Goal: Information Seeking & Learning: Learn about a topic

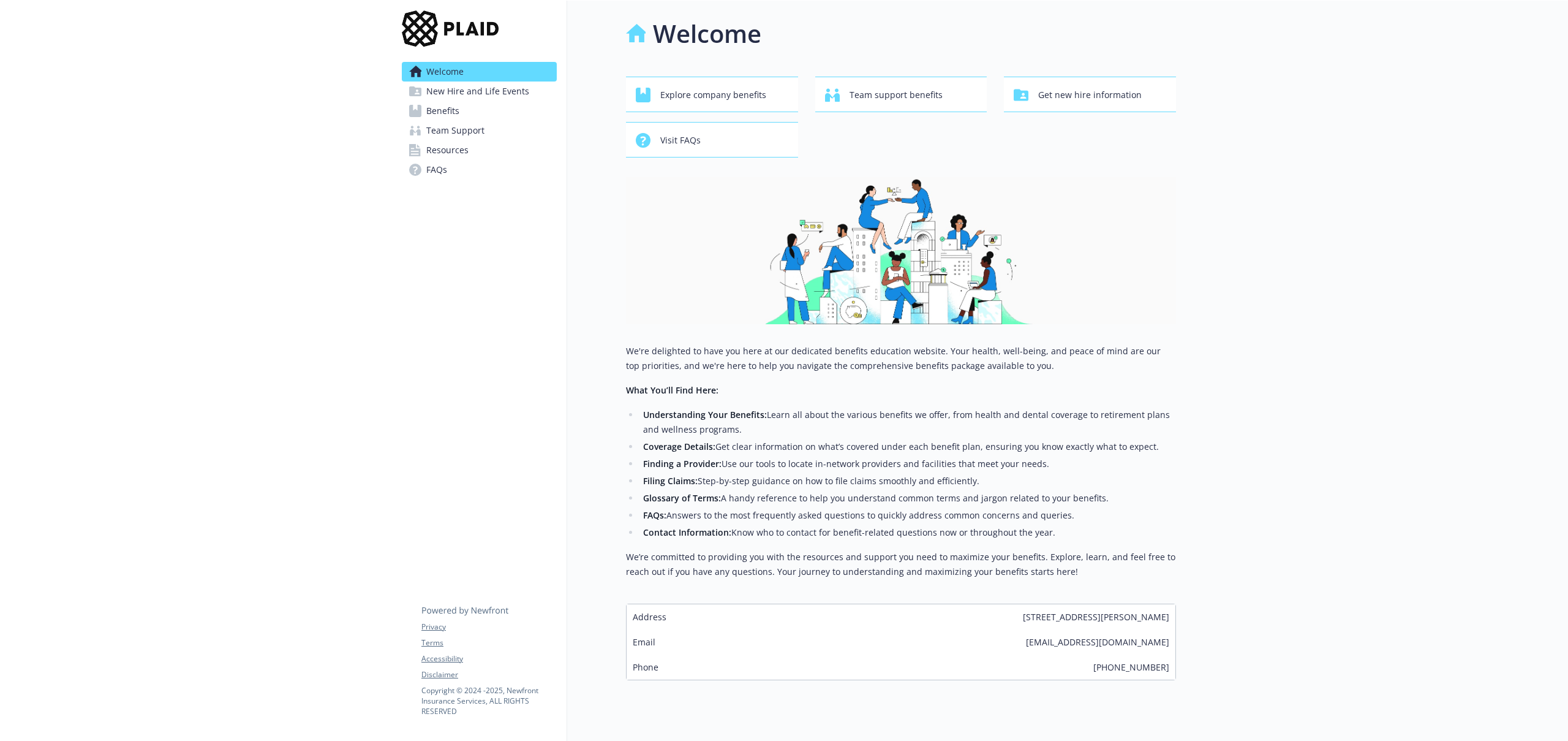
click at [473, 114] on link "Benefits" at bounding box center [479, 110] width 155 height 20
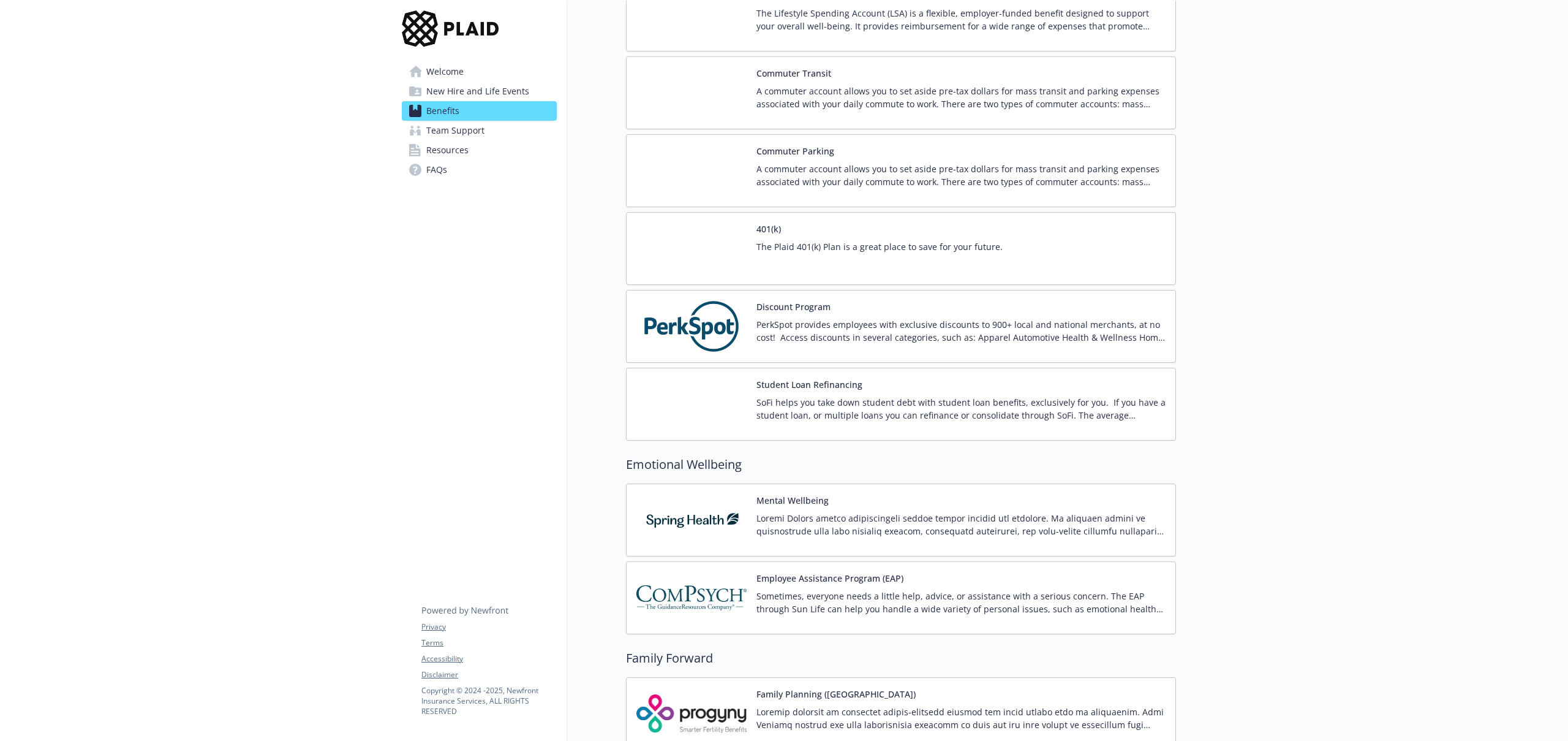
scroll to position [1908, 0]
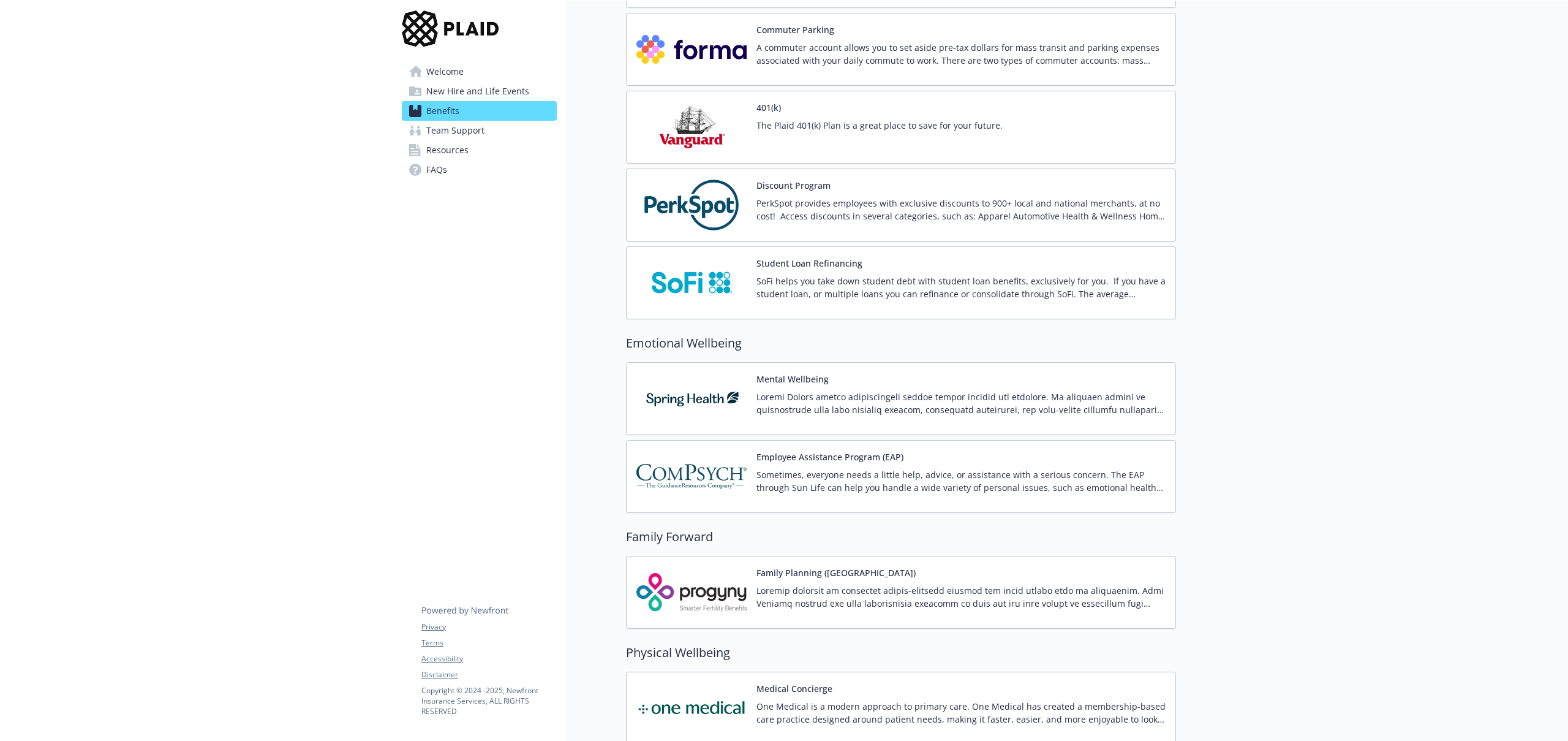
click at [854, 218] on p "PerkSpot provides employees with exclusive discounts to 900+ local and national…" at bounding box center [961, 210] width 409 height 26
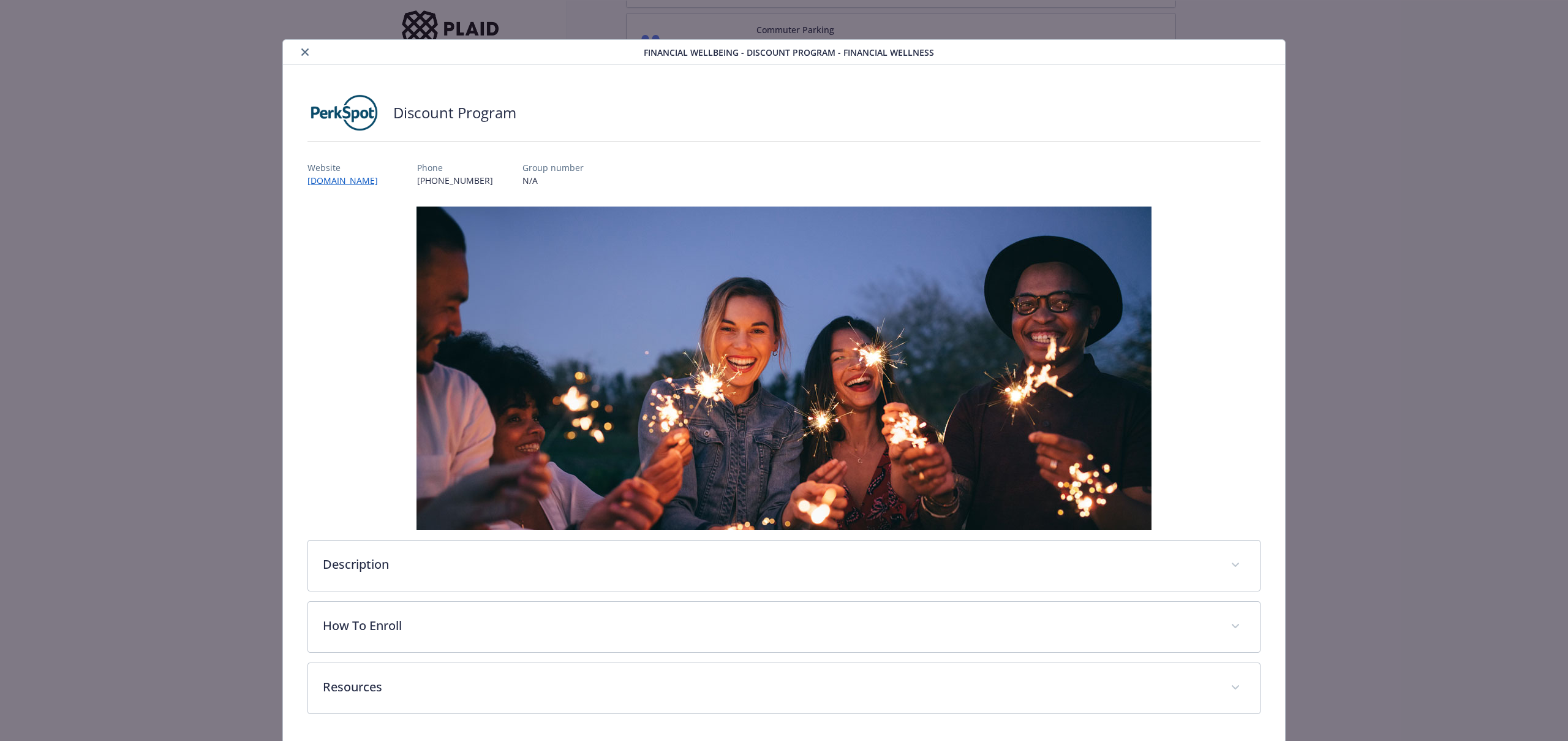
scroll to position [42, 0]
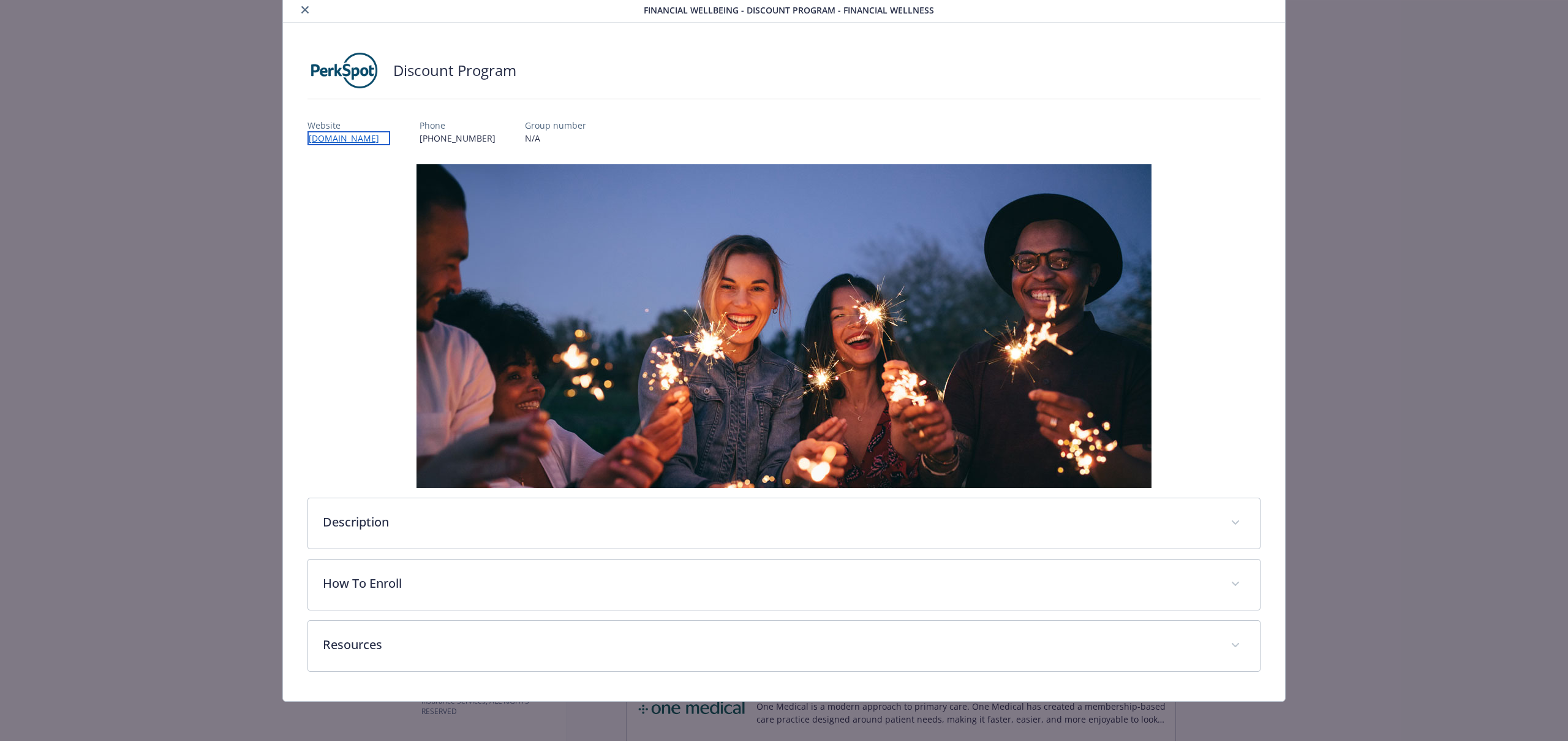
click at [355, 139] on link "[DOMAIN_NAME]" at bounding box center [348, 138] width 83 height 14
